Goal: Information Seeking & Learning: Learn about a topic

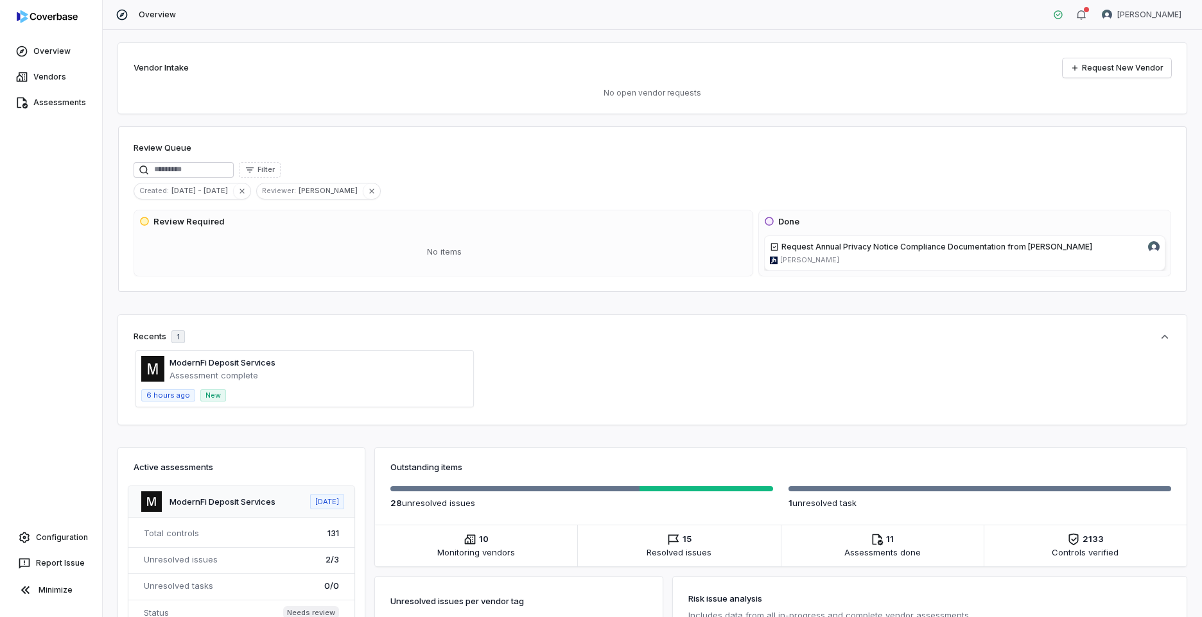
click at [193, 368] on span at bounding box center [304, 379] width 337 height 56
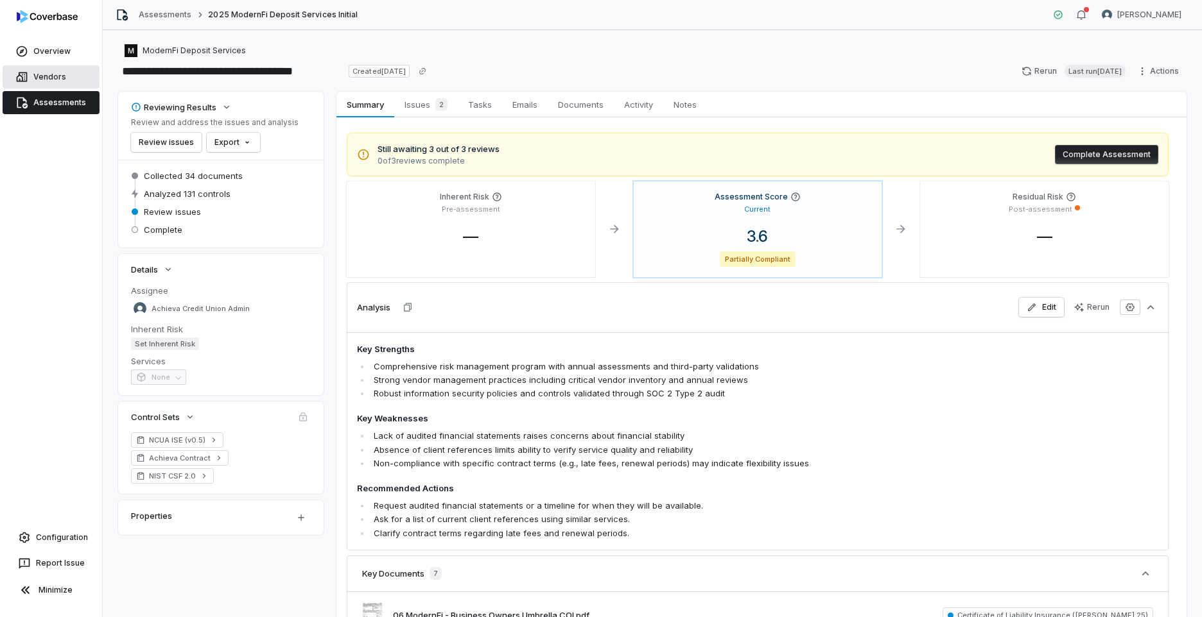
click at [50, 72] on link "Vendors" at bounding box center [51, 76] width 97 height 23
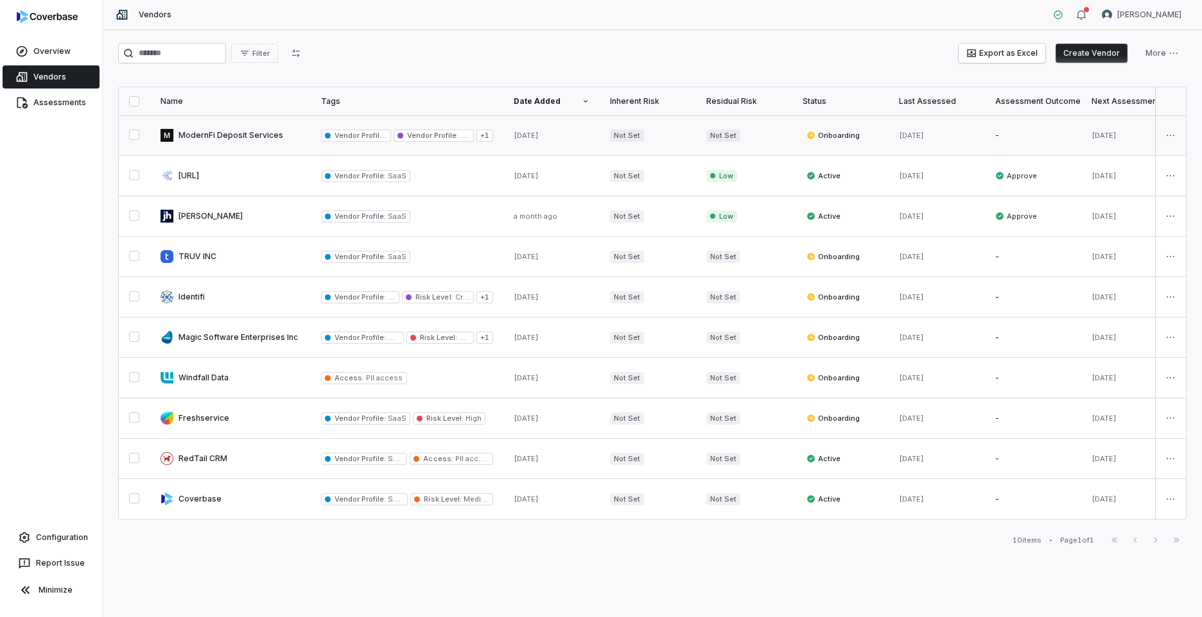
click at [231, 135] on link at bounding box center [230, 136] width 160 height 40
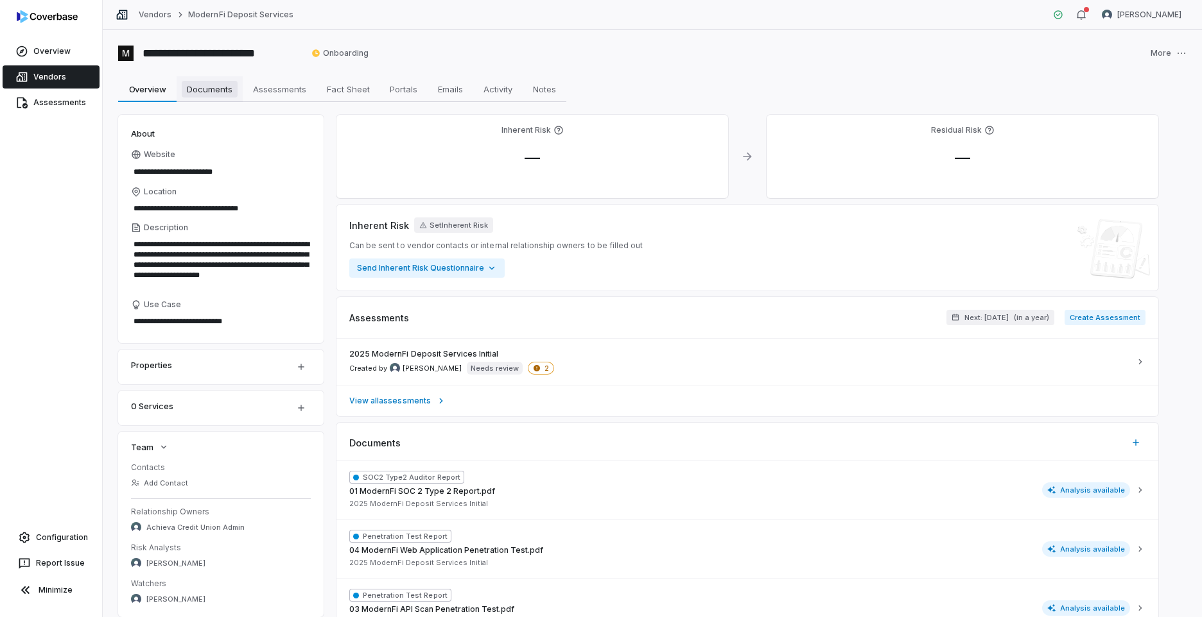
click at [212, 90] on span "Documents" at bounding box center [210, 89] width 56 height 17
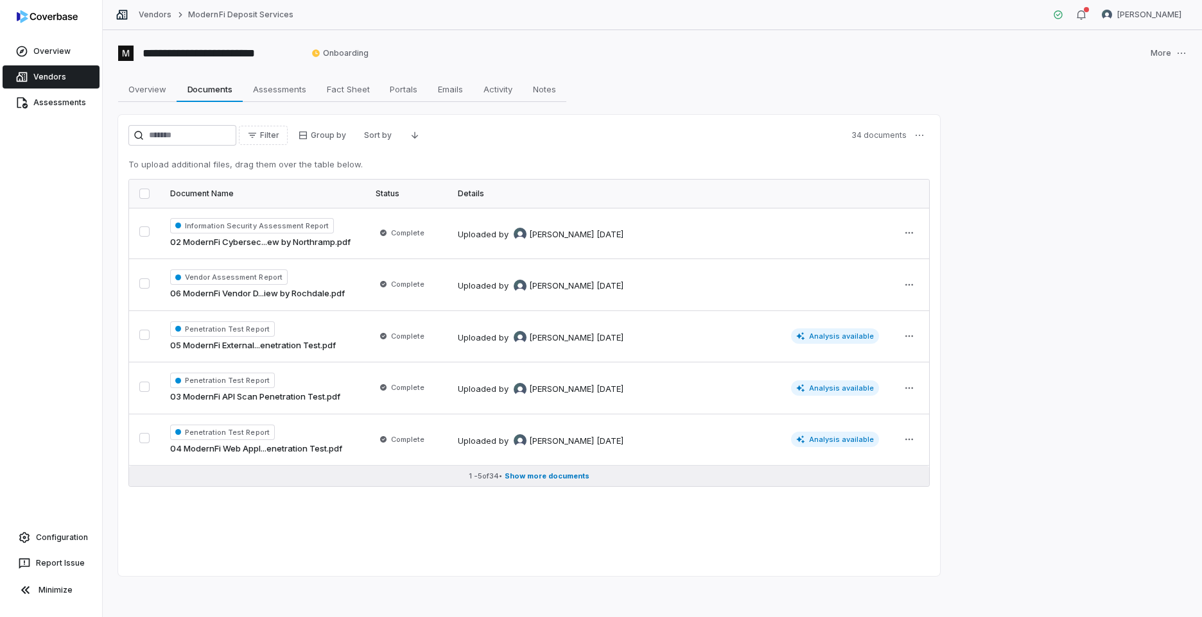
click at [552, 476] on span "Show more documents" at bounding box center [546, 477] width 85 height 10
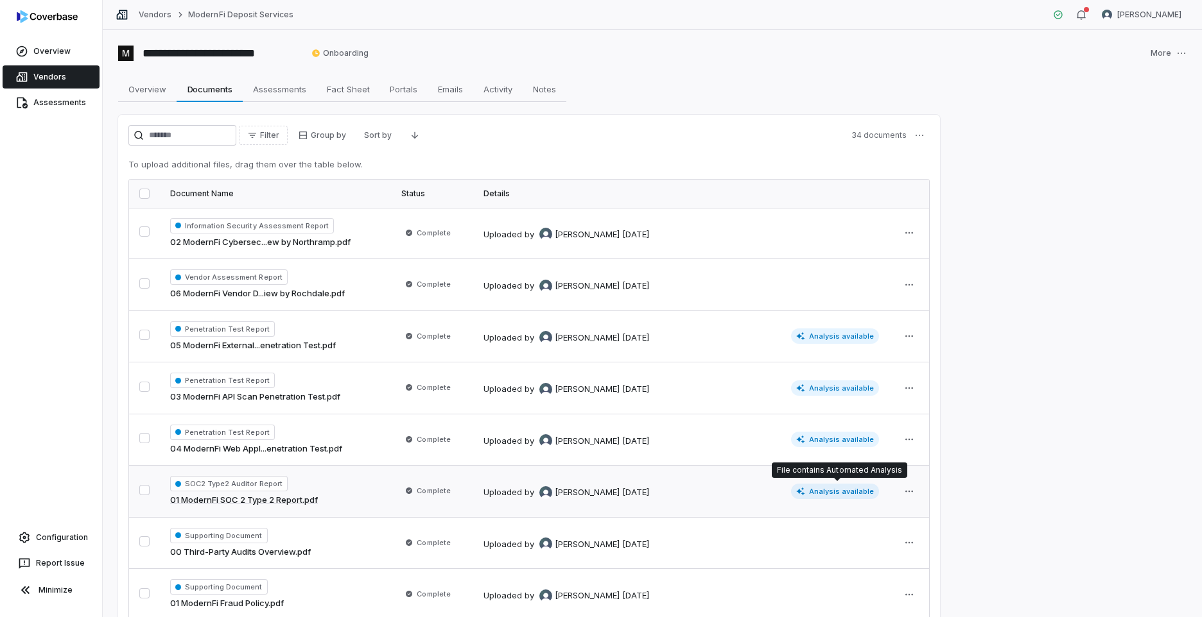
click at [835, 487] on span "Analysis available" at bounding box center [835, 491] width 89 height 15
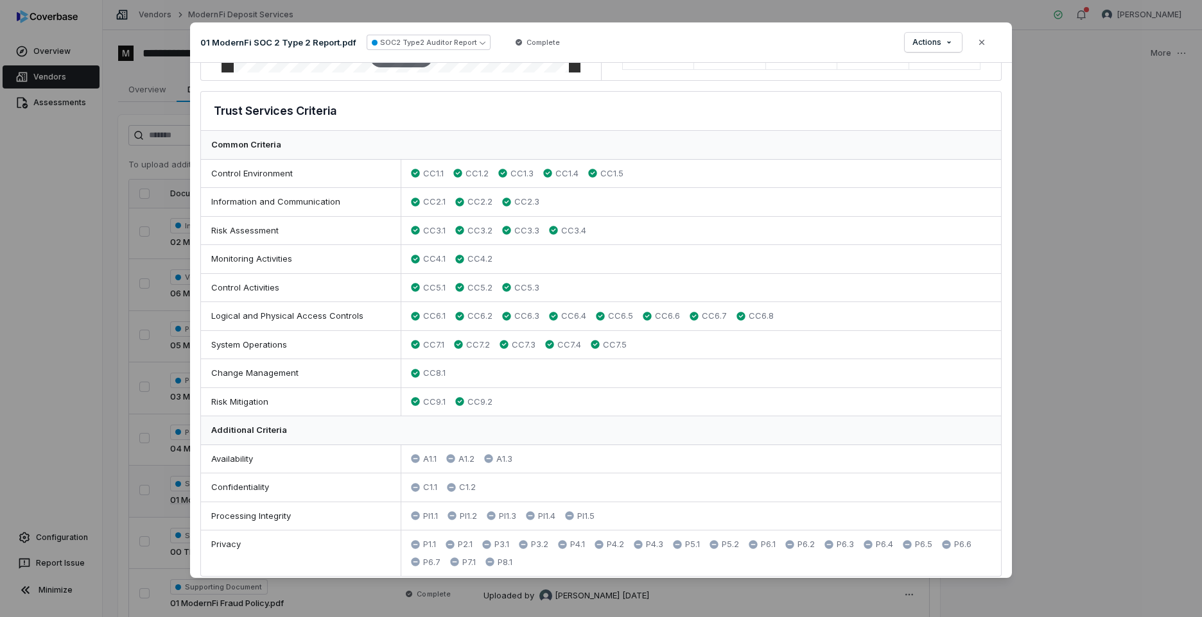
scroll to position [257, 0]
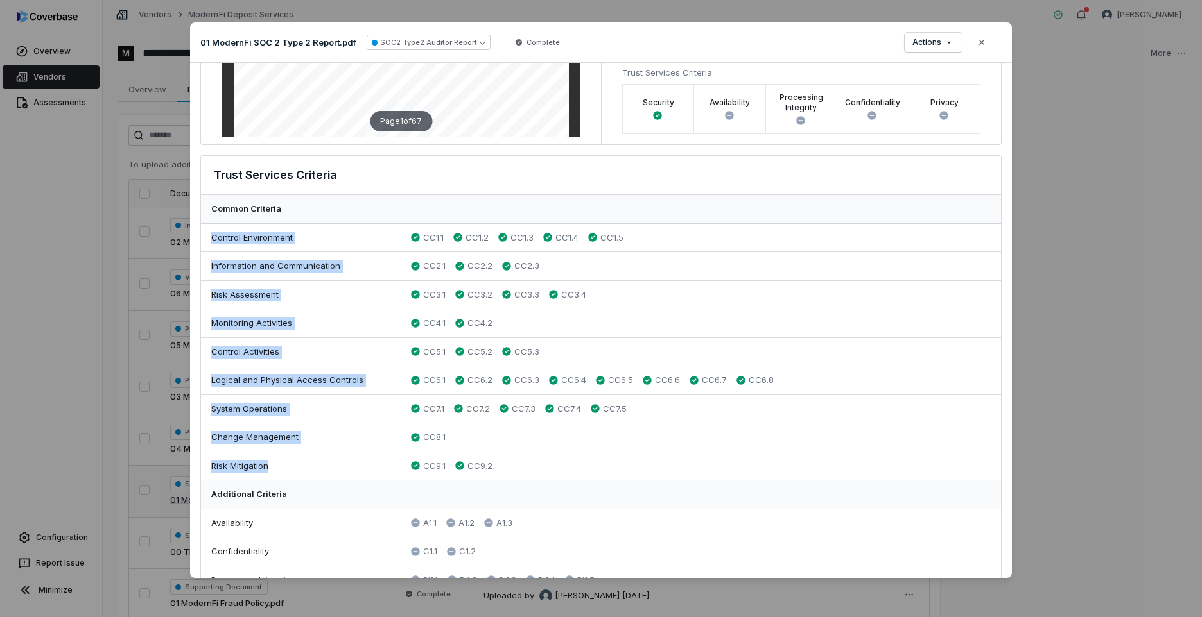
drag, startPoint x: 212, startPoint y: 236, endPoint x: 342, endPoint y: 459, distance: 258.6
click at [342, 459] on div "Trust Services Criteria Common Criteria Control Environment CC1.1 CC1.2 CC1.3 C…" at bounding box center [600, 398] width 801 height 486
copy div "Control Environment CC1.1 CC1.2 CC1.3 CC1.4 CC1.5 Information and Communication…"
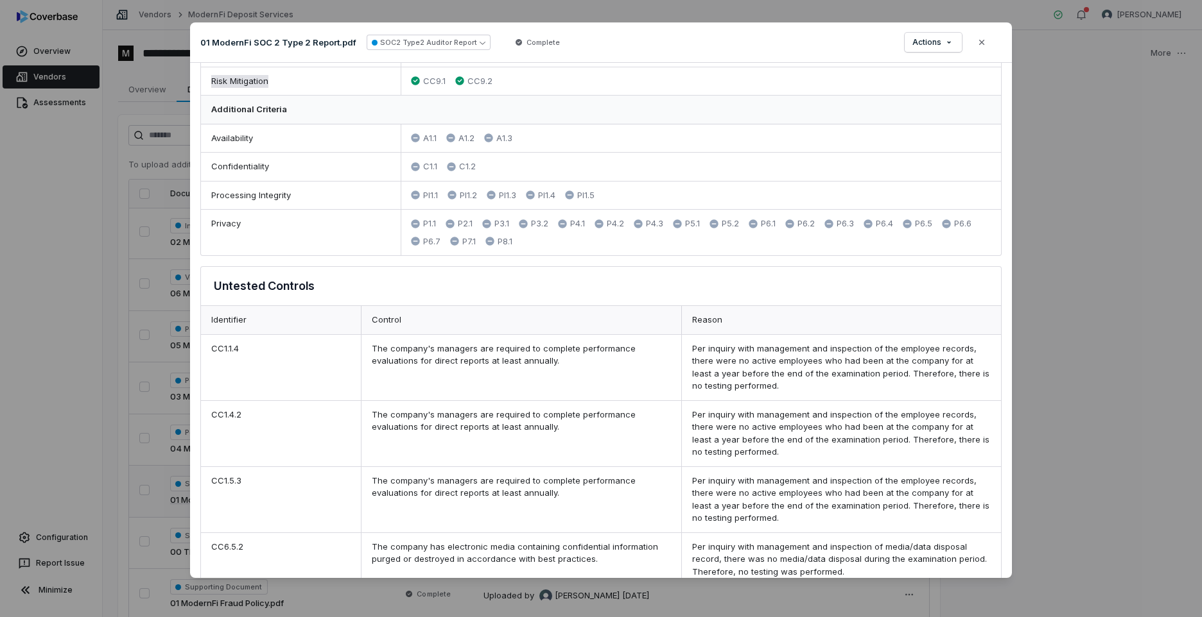
scroll to position [706, 0]
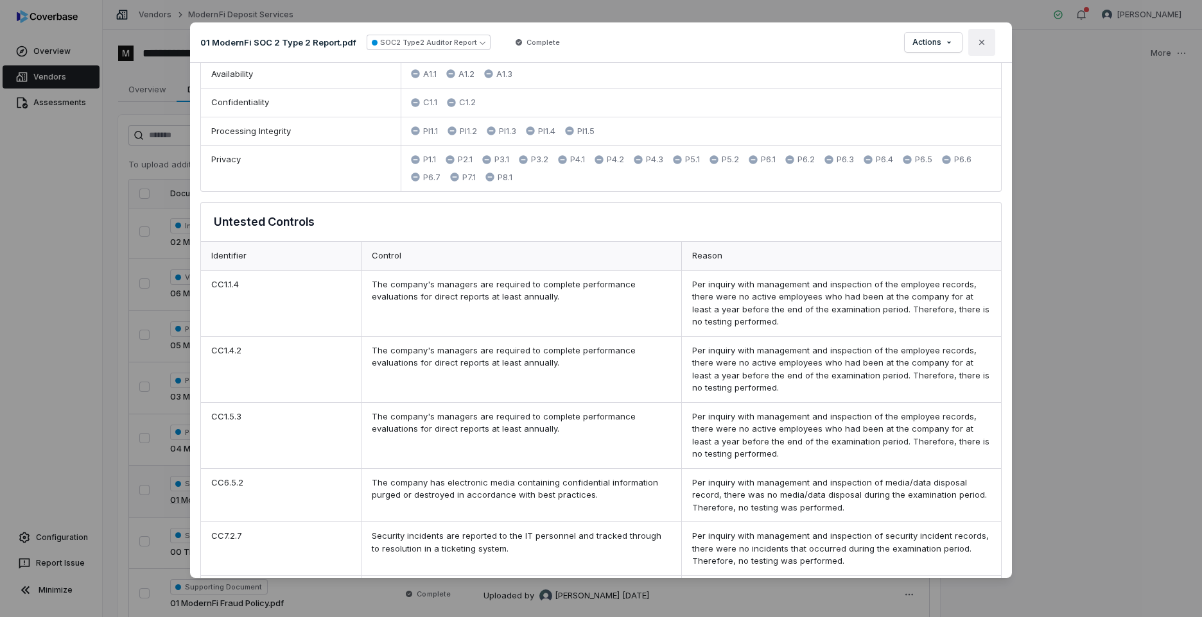
click at [983, 41] on icon "button" at bounding box center [981, 42] width 5 height 5
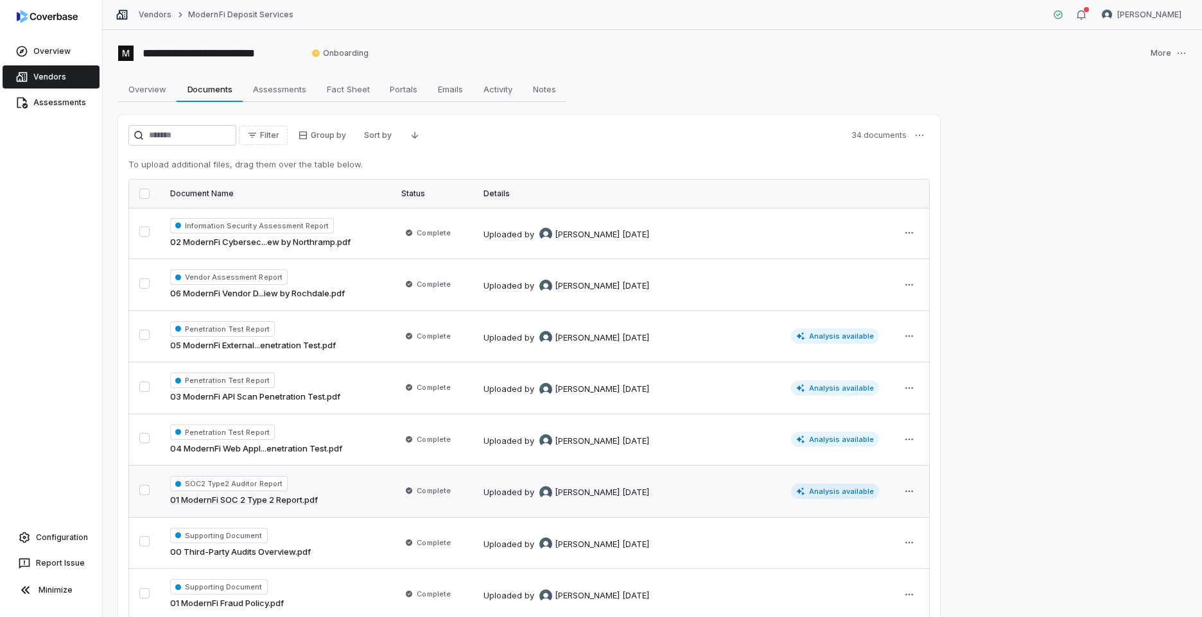
click at [45, 73] on link "Vendors" at bounding box center [51, 76] width 97 height 23
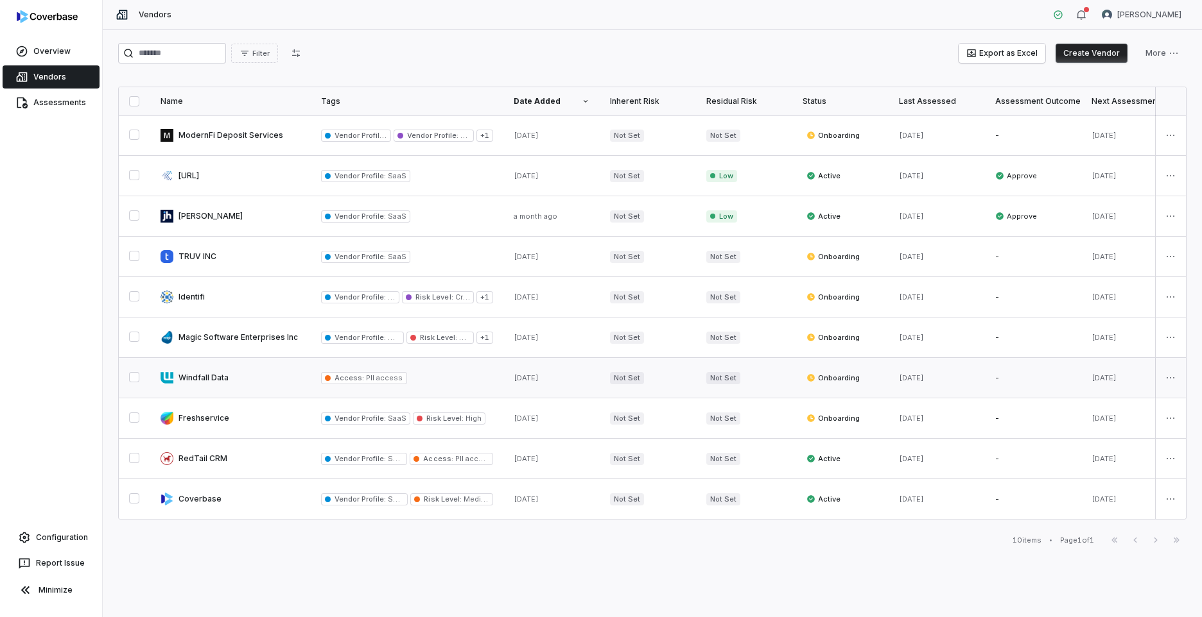
click at [214, 381] on link at bounding box center [230, 378] width 160 height 40
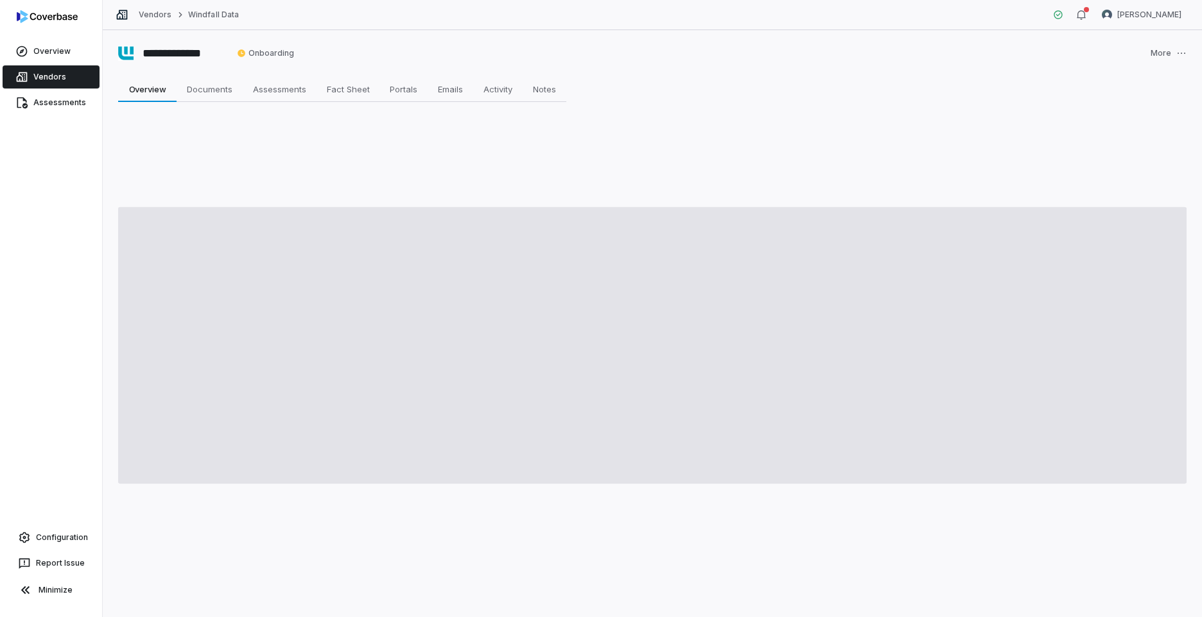
type textarea "*"
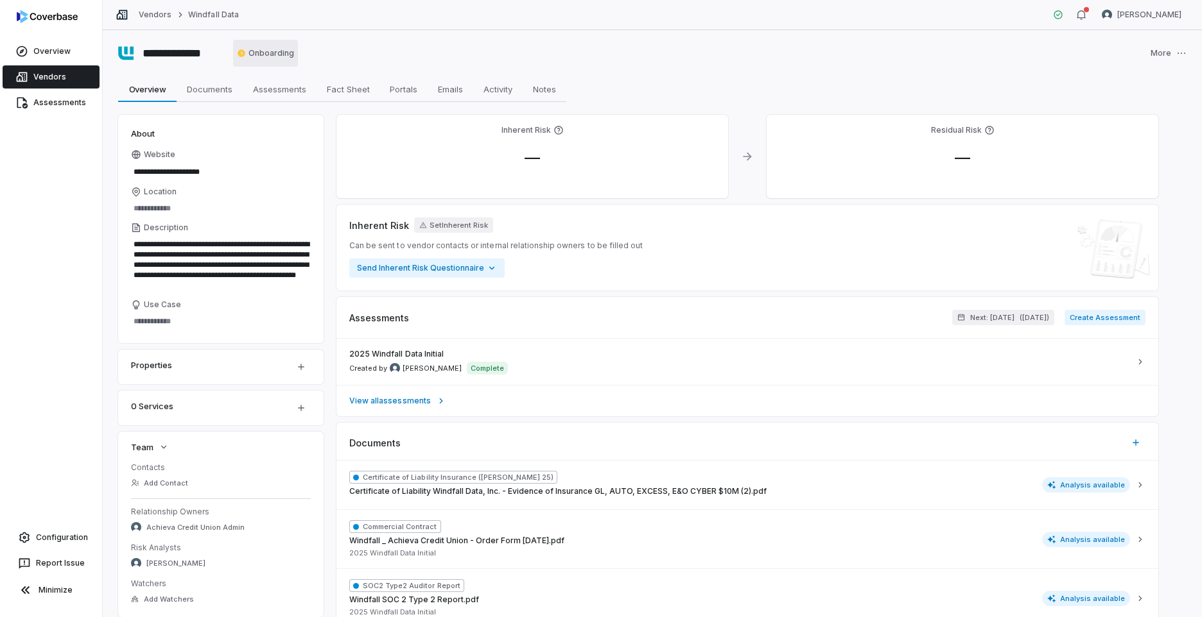
click at [283, 51] on html "**********" at bounding box center [601, 308] width 1202 height 617
click at [155, 8] on div "Vendors Windfall Data [PERSON_NAME]" at bounding box center [652, 15] width 1099 height 30
click at [149, 15] on link "Vendors" at bounding box center [155, 15] width 33 height 10
